Goal: Navigation & Orientation: Find specific page/section

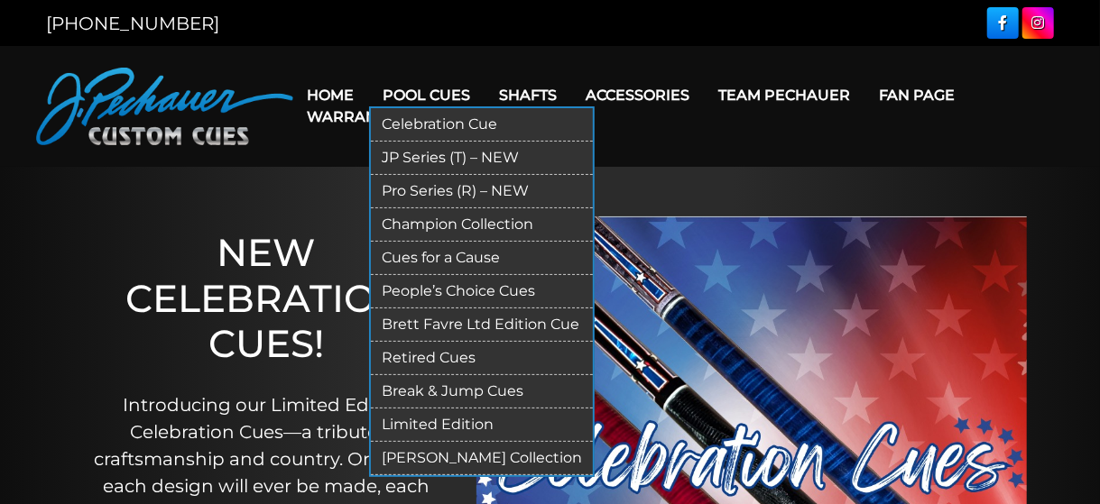
click at [449, 189] on link "Pro Series (R) – NEW" at bounding box center [482, 191] width 222 height 33
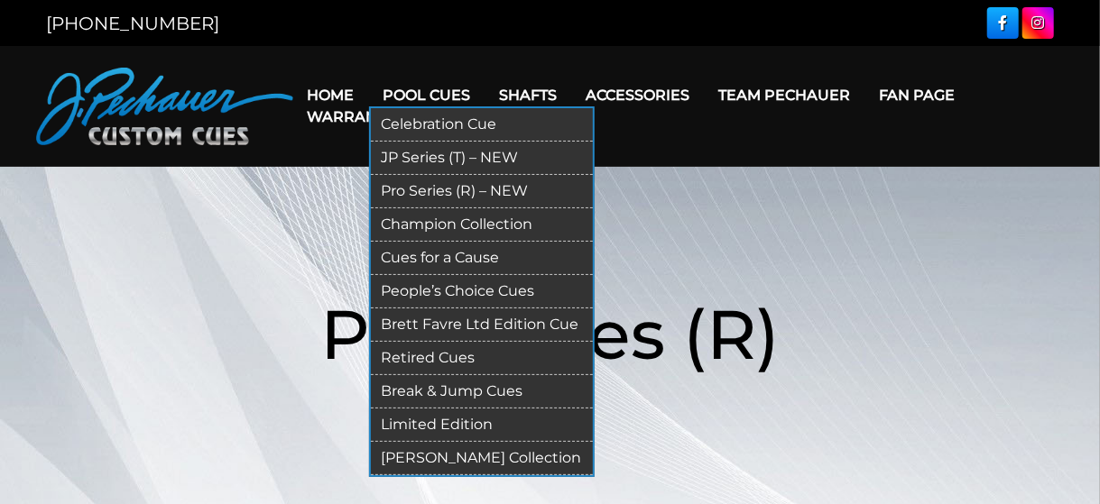
click at [450, 154] on link "JP Series (T) – NEW" at bounding box center [482, 158] width 222 height 33
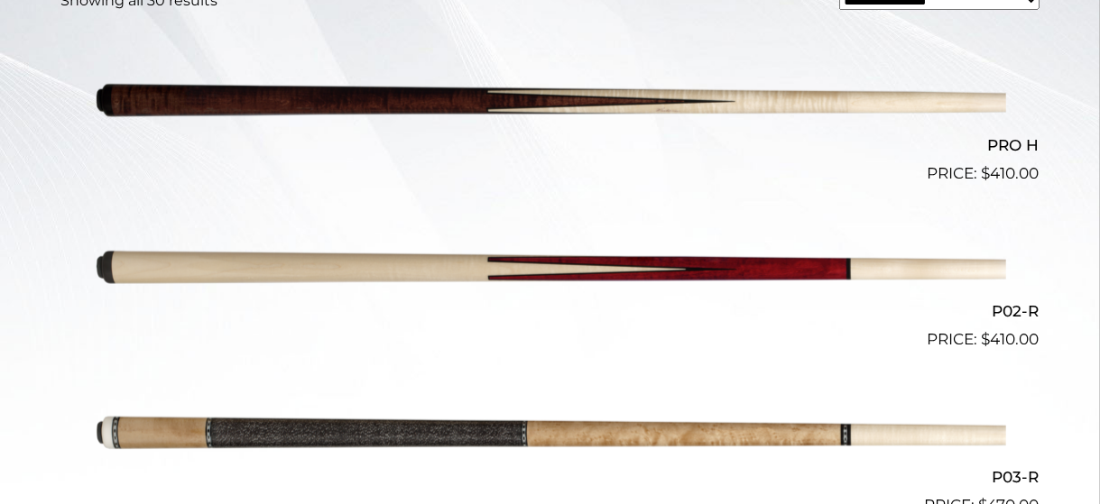
scroll to position [577, 0]
